Goal: Task Accomplishment & Management: Use online tool/utility

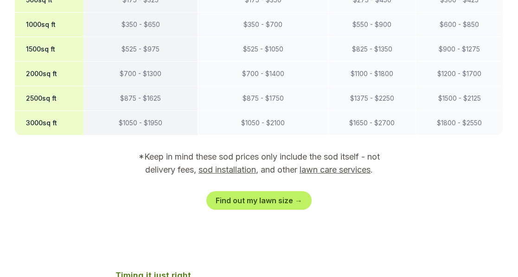
scroll to position [927, 0]
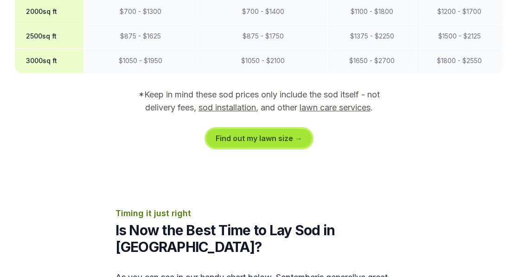
click at [245, 129] on link "Find out my lawn size →" at bounding box center [258, 138] width 105 height 19
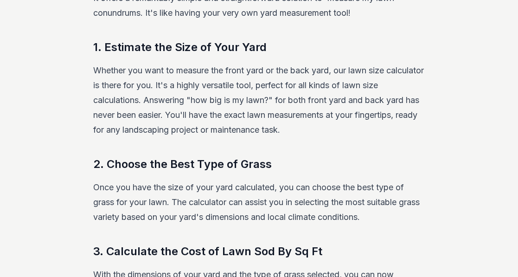
scroll to position [190, 0]
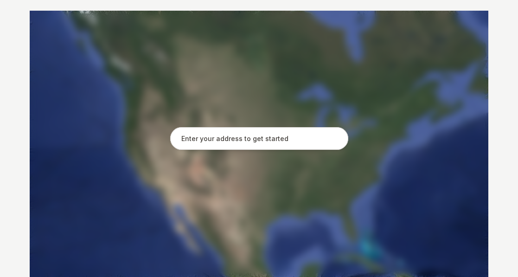
click at [256, 143] on input "text" at bounding box center [259, 138] width 178 height 23
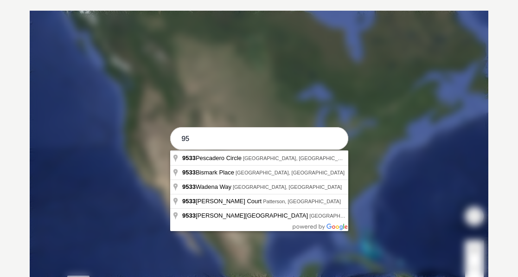
type input "9"
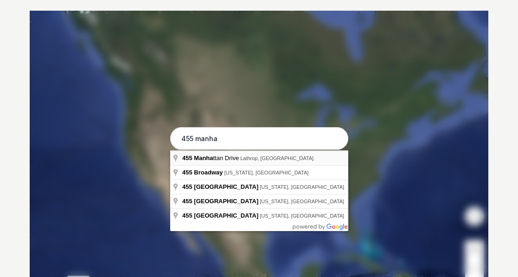
type input "[STREET_ADDRESS]"
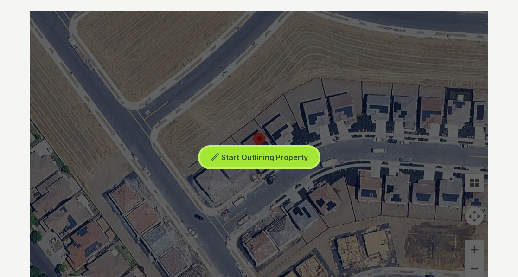
click at [265, 160] on span "Start Outlining Property" at bounding box center [264, 156] width 87 height 9
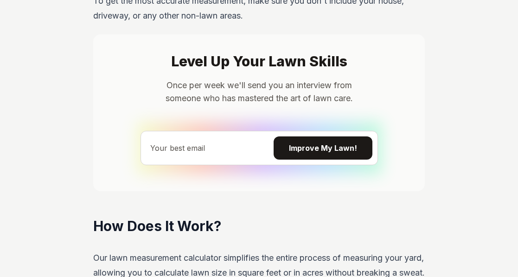
scroll to position [654, 0]
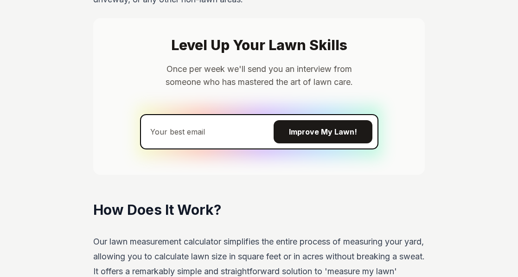
click at [190, 132] on input "email" at bounding box center [258, 131] width 237 height 34
type input "[EMAIL_ADDRESS][DOMAIN_NAME]"
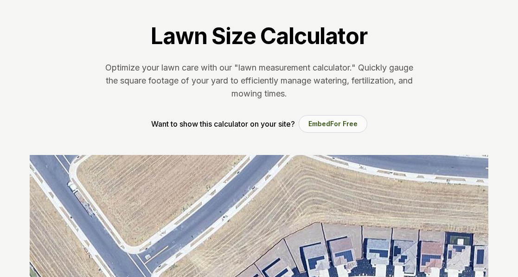
scroll to position [0, 0]
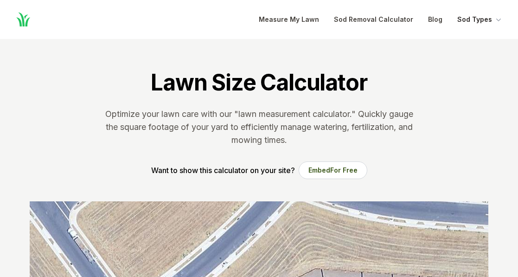
click at [484, 18] on button "Sod Types" at bounding box center [480, 19] width 46 height 11
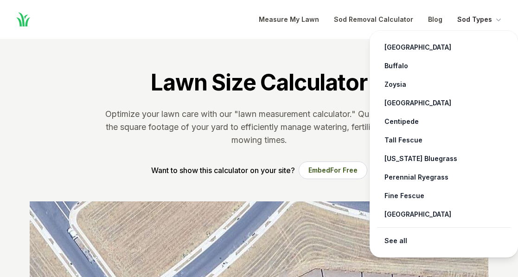
click at [491, 18] on button "Sod Types" at bounding box center [480, 19] width 46 height 11
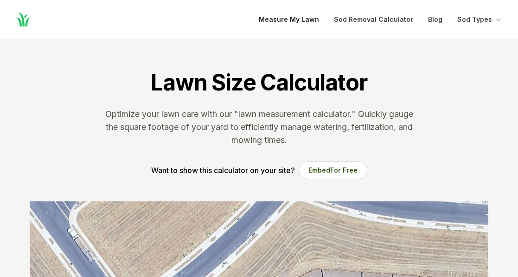
click at [277, 18] on link "Measure My Lawn" at bounding box center [289, 19] width 60 height 11
click at [381, 24] on link "Sod Removal Calculator" at bounding box center [373, 19] width 79 height 11
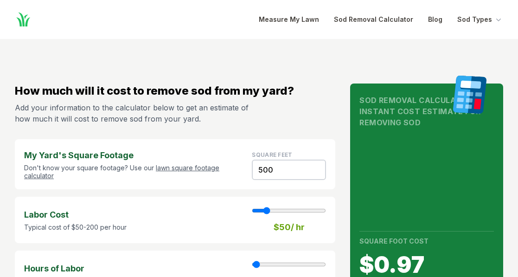
click at [26, 16] on icon "Global" at bounding box center [23, 19] width 17 height 17
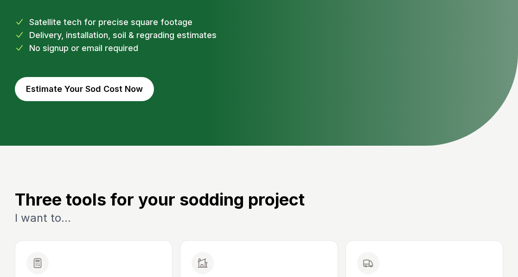
scroll to position [46, 0]
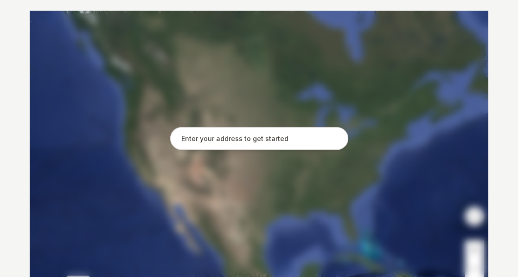
scroll to position [927, 0]
